Goal: Information Seeking & Learning: Learn about a topic

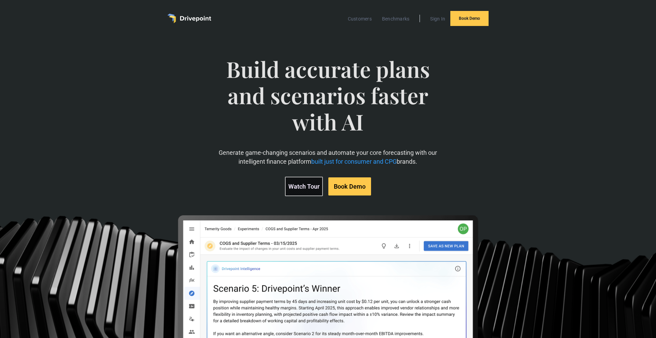
click at [310, 184] on link "Watch Tour" at bounding box center [304, 186] width 38 height 19
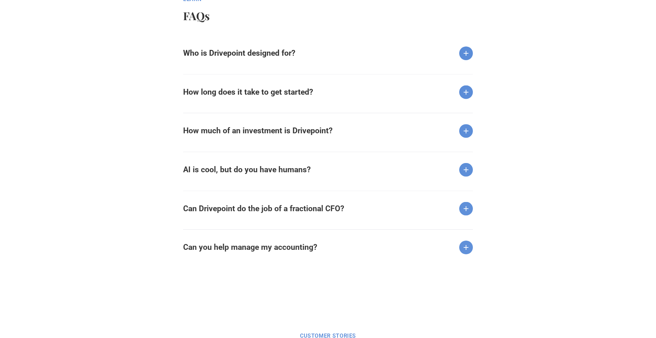
scroll to position [864, 0]
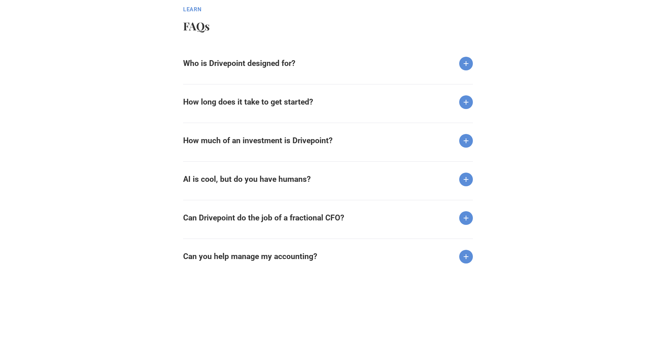
click at [244, 135] on div "How much of an investment is Drivepoint?" at bounding box center [328, 135] width 290 height 25
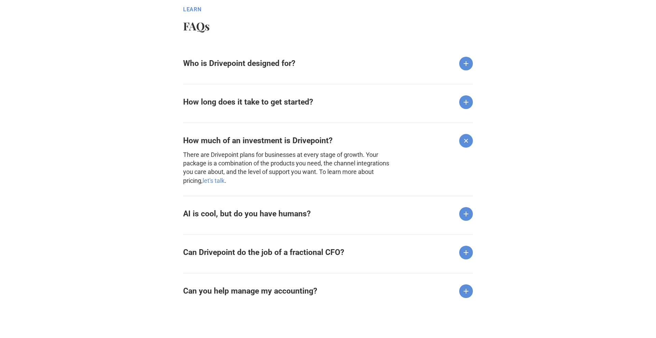
click at [244, 135] on div "How much of an investment is Drivepoint?" at bounding box center [328, 135] width 290 height 25
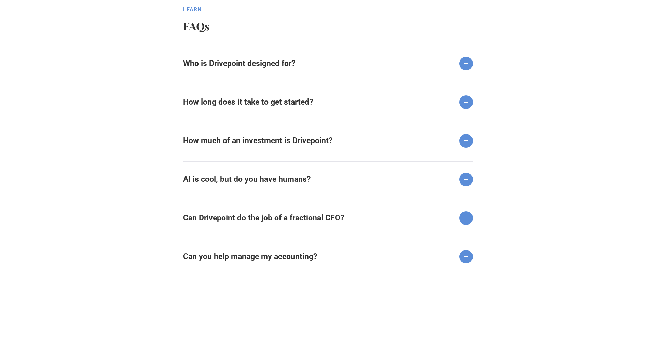
click at [240, 106] on strong "How long does it take to get started?" at bounding box center [248, 101] width 130 height 9
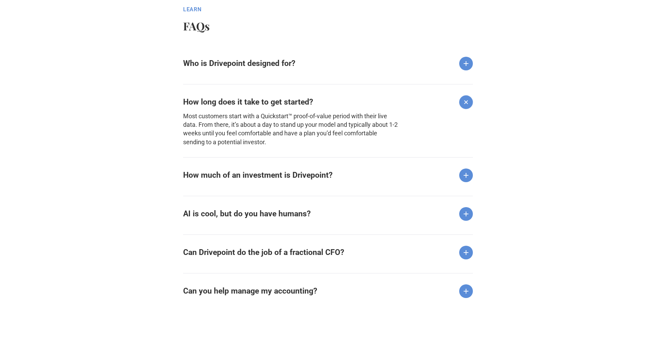
click at [240, 106] on strong "How long does it take to get started?" at bounding box center [248, 101] width 130 height 9
